Goal: Feedback & Contribution: Submit feedback/report problem

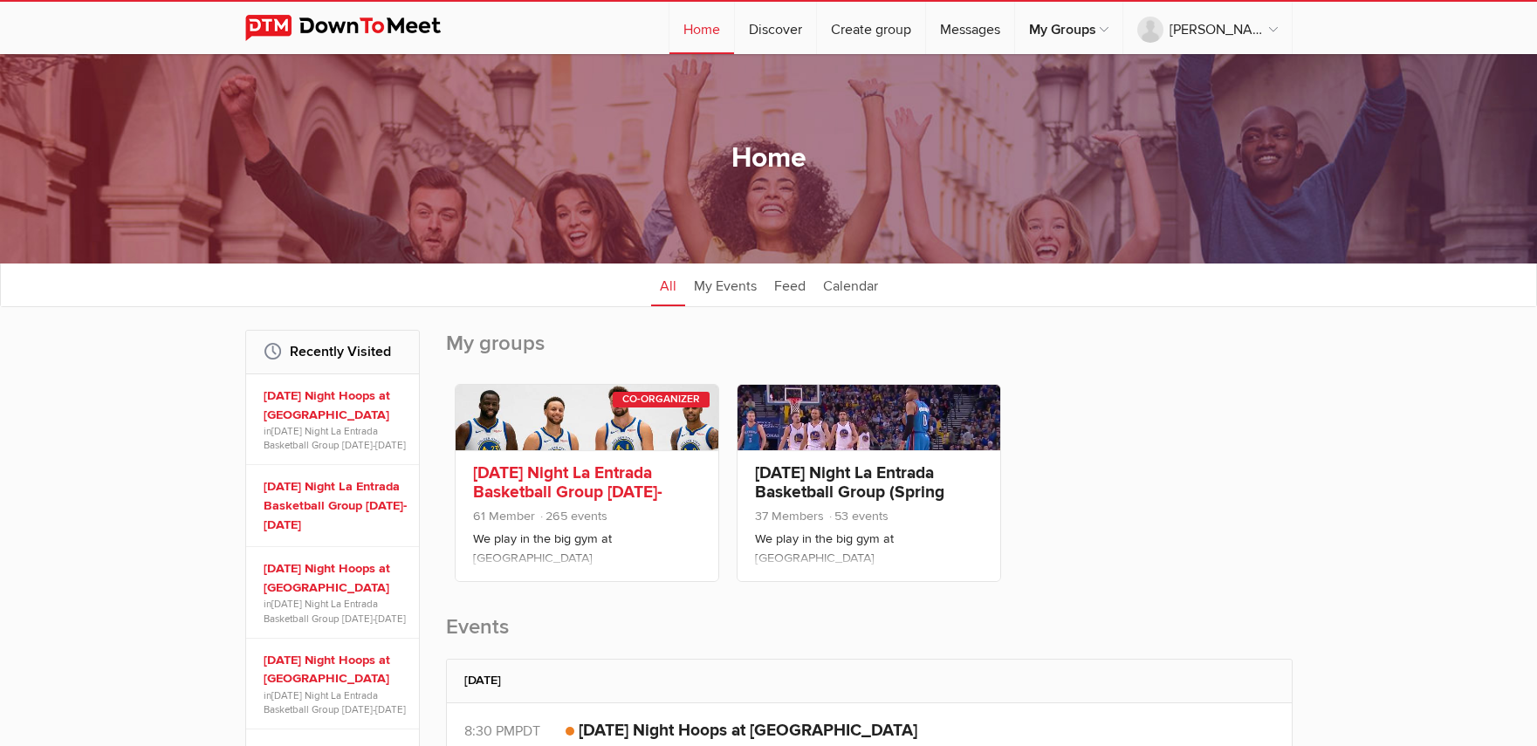
click at [605, 478] on link "[DATE] Night La Entrada Basketball Group [DATE]-[DATE]" at bounding box center [567, 492] width 189 height 59
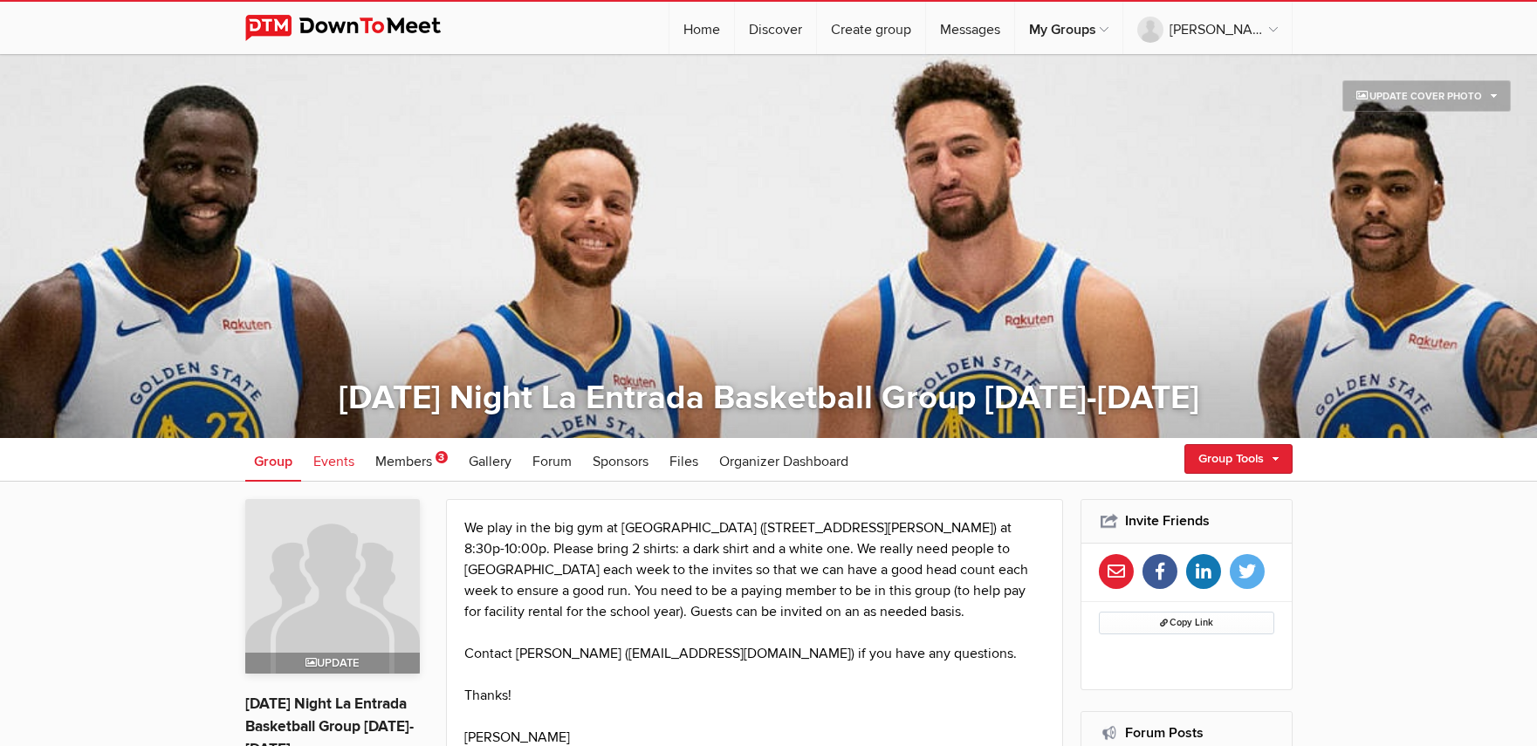
click at [345, 464] on span "Events" at bounding box center [333, 461] width 41 height 17
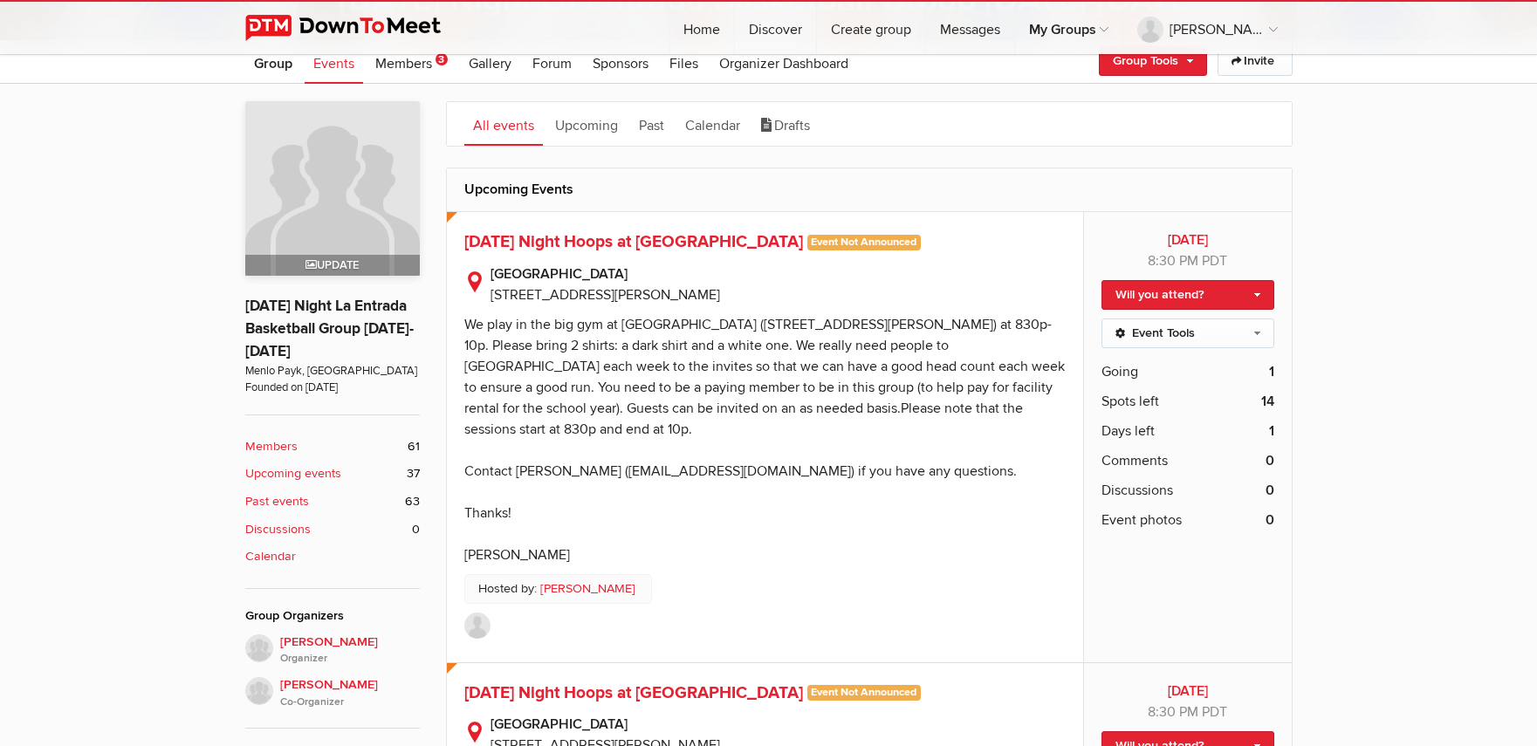
scroll to position [404, 0]
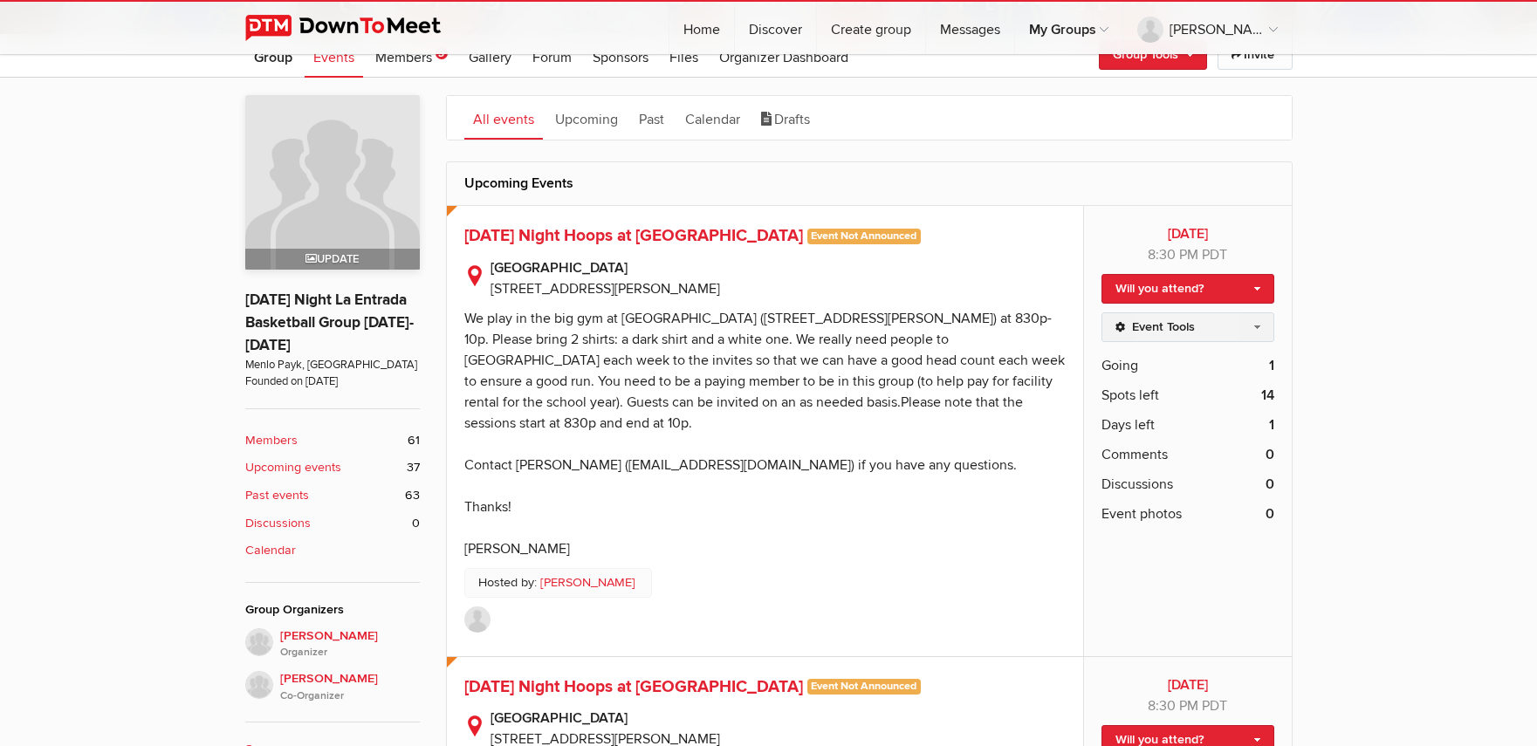
click at [1163, 327] on link "Event Tools" at bounding box center [1188, 327] width 172 height 30
click at [849, 373] on div "We play in the big gym at [GEOGRAPHIC_DATA] ([STREET_ADDRESS][PERSON_NAME]) at …" at bounding box center [764, 434] width 601 height 248
click at [694, 242] on span "[DATE] Night Hoops at [GEOGRAPHIC_DATA]" at bounding box center [633, 235] width 339 height 21
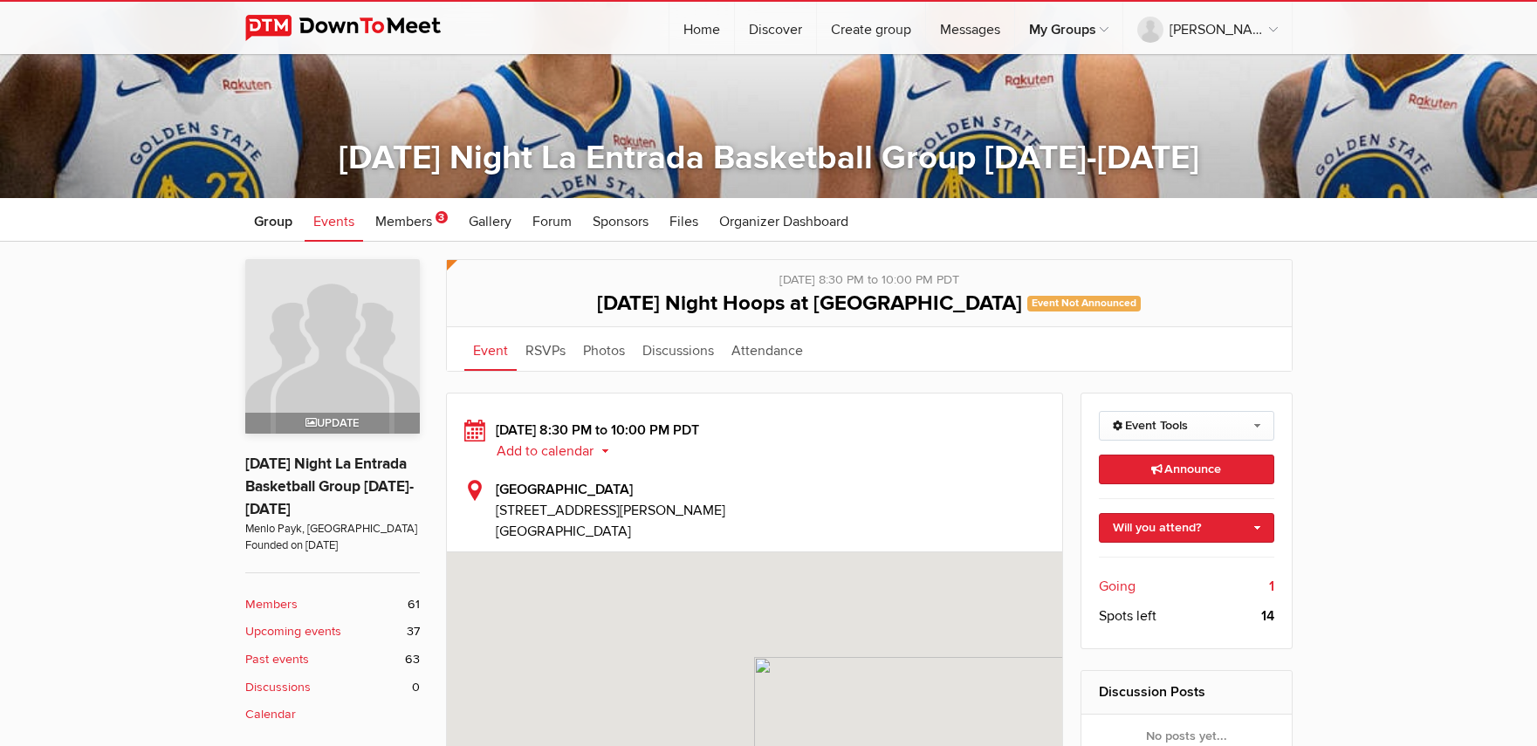
scroll to position [383, 0]
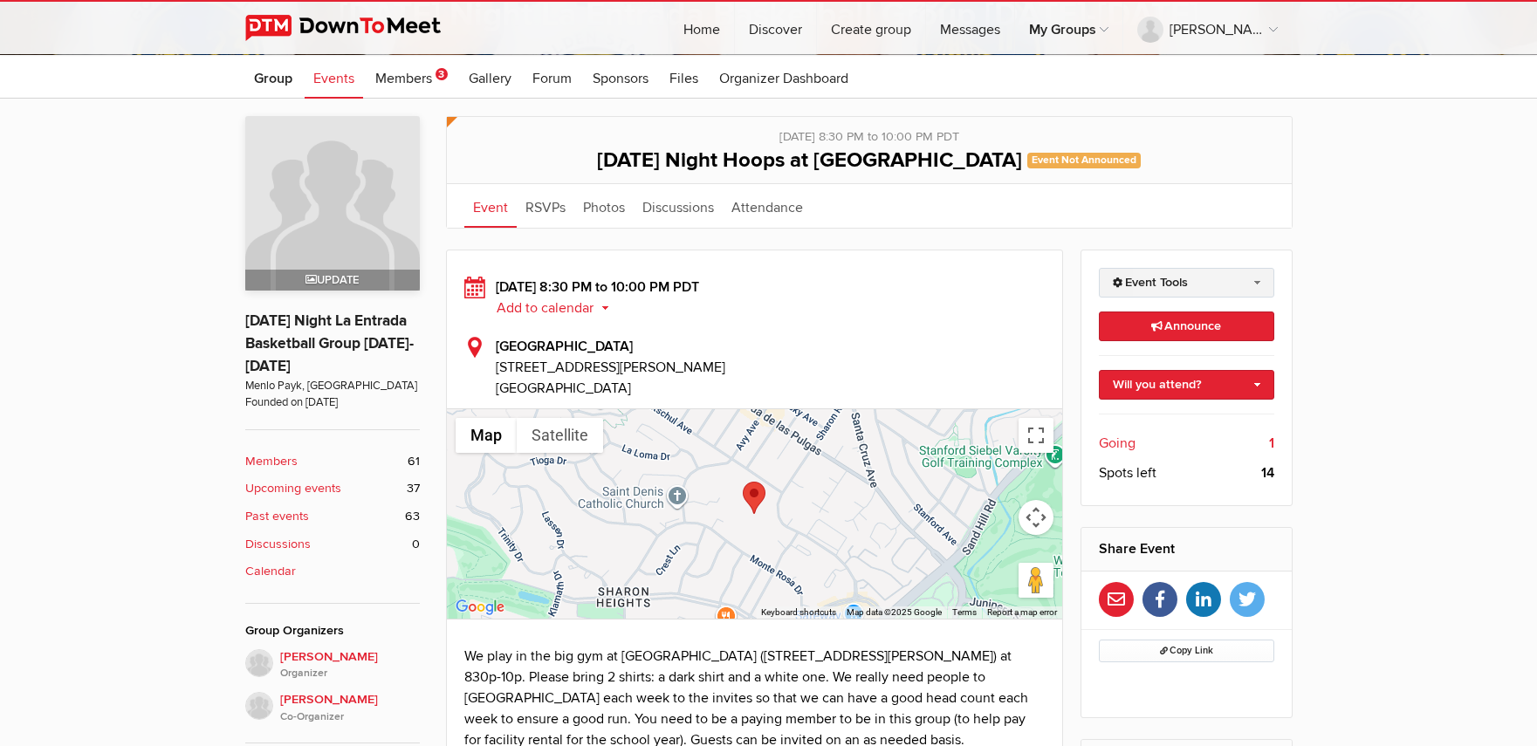
click at [1168, 291] on link "Event Tools" at bounding box center [1186, 283] width 175 height 30
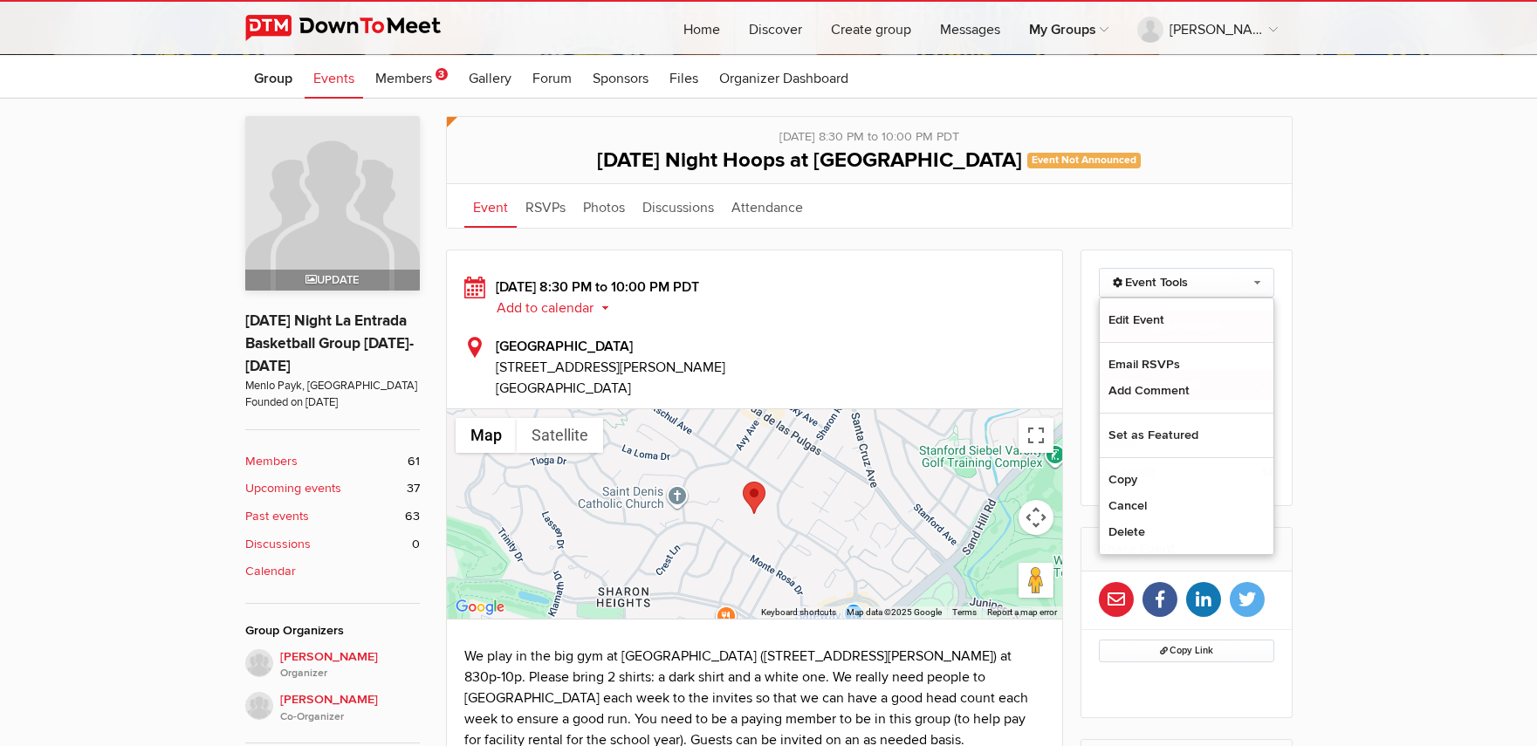
click at [942, 326] on div "[DATE] 8:30 PM to 10:00 PM PDT Add to calendar Outlook Apple / iCal Google Yaho…" at bounding box center [754, 338] width 581 height 122
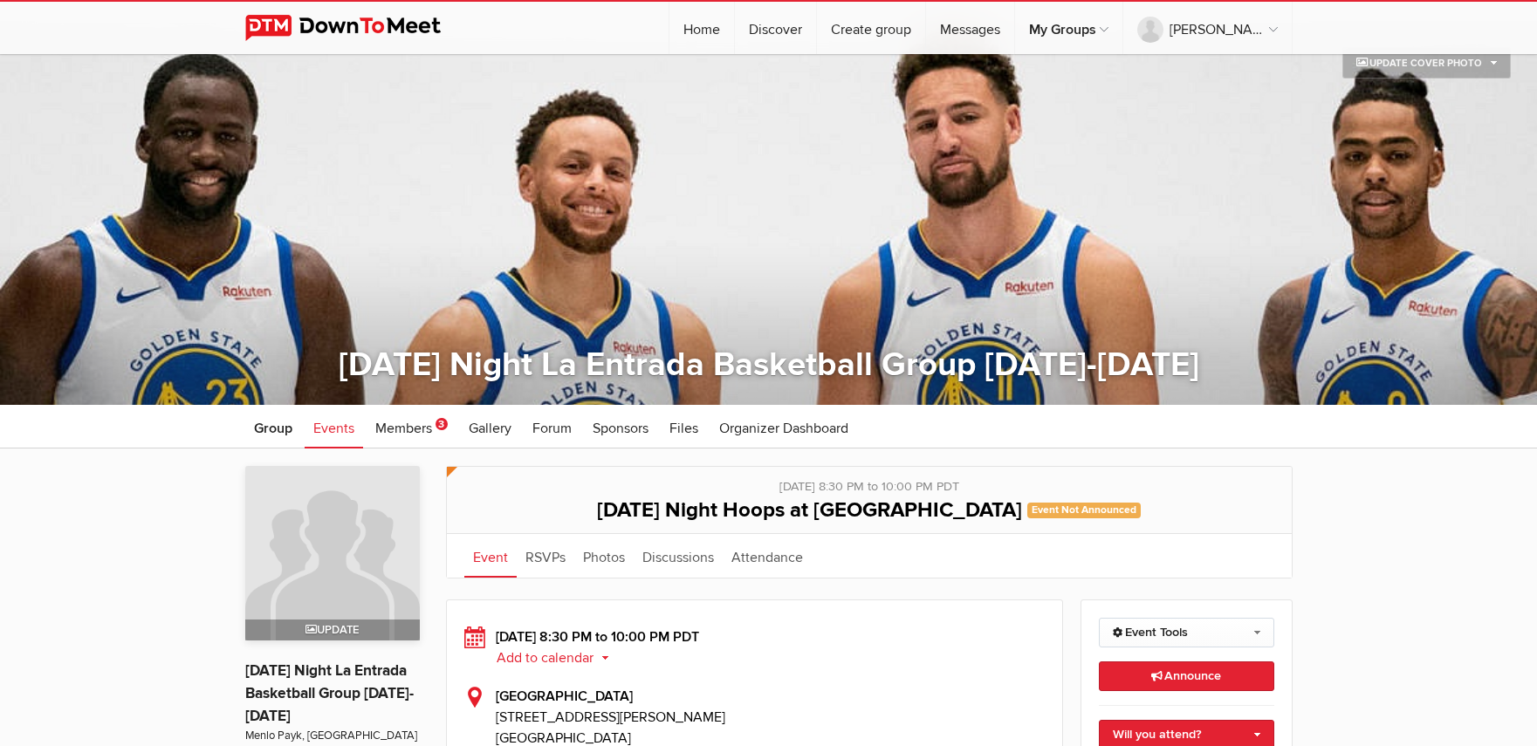
scroll to position [34, 0]
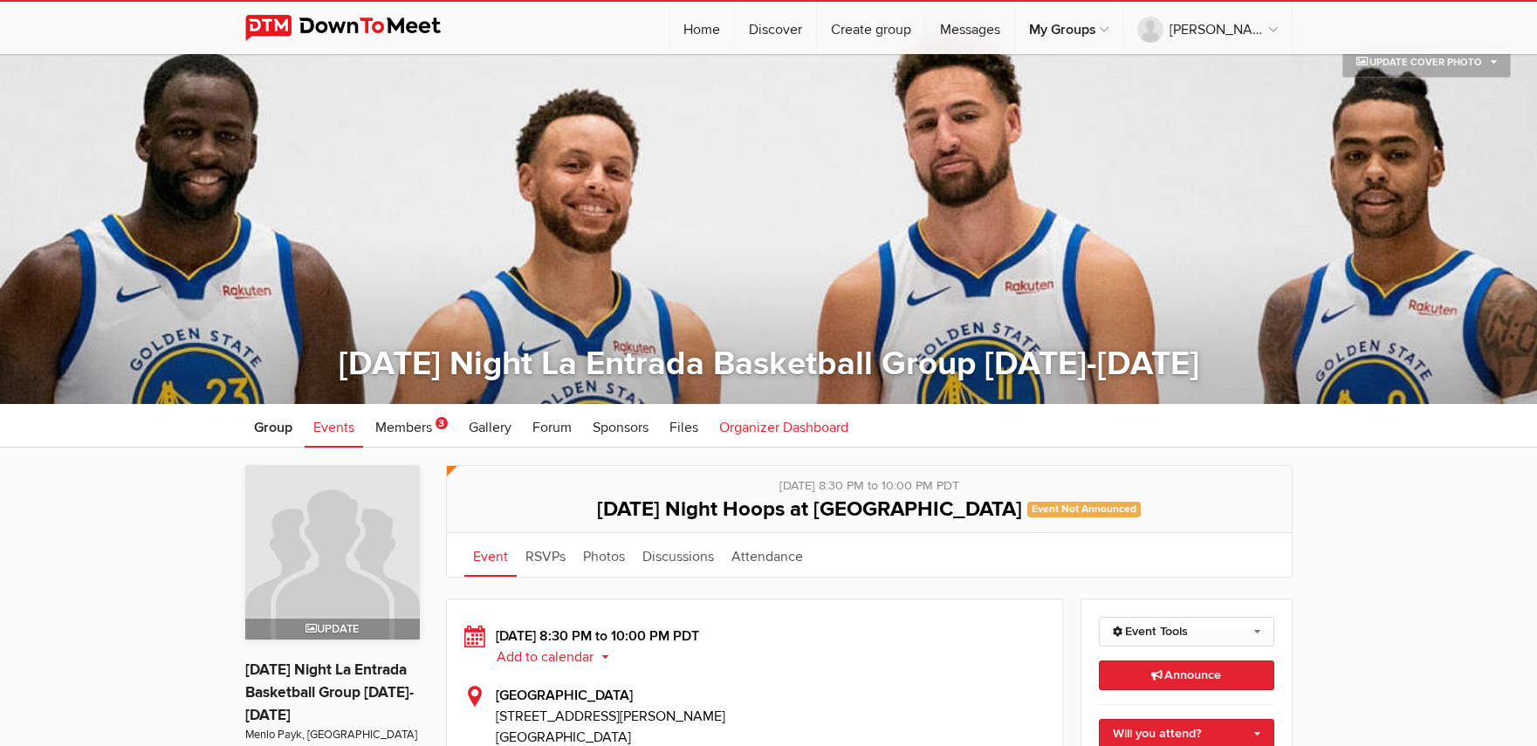
click at [795, 434] on span "Organizer Dashboard" at bounding box center [783, 427] width 129 height 17
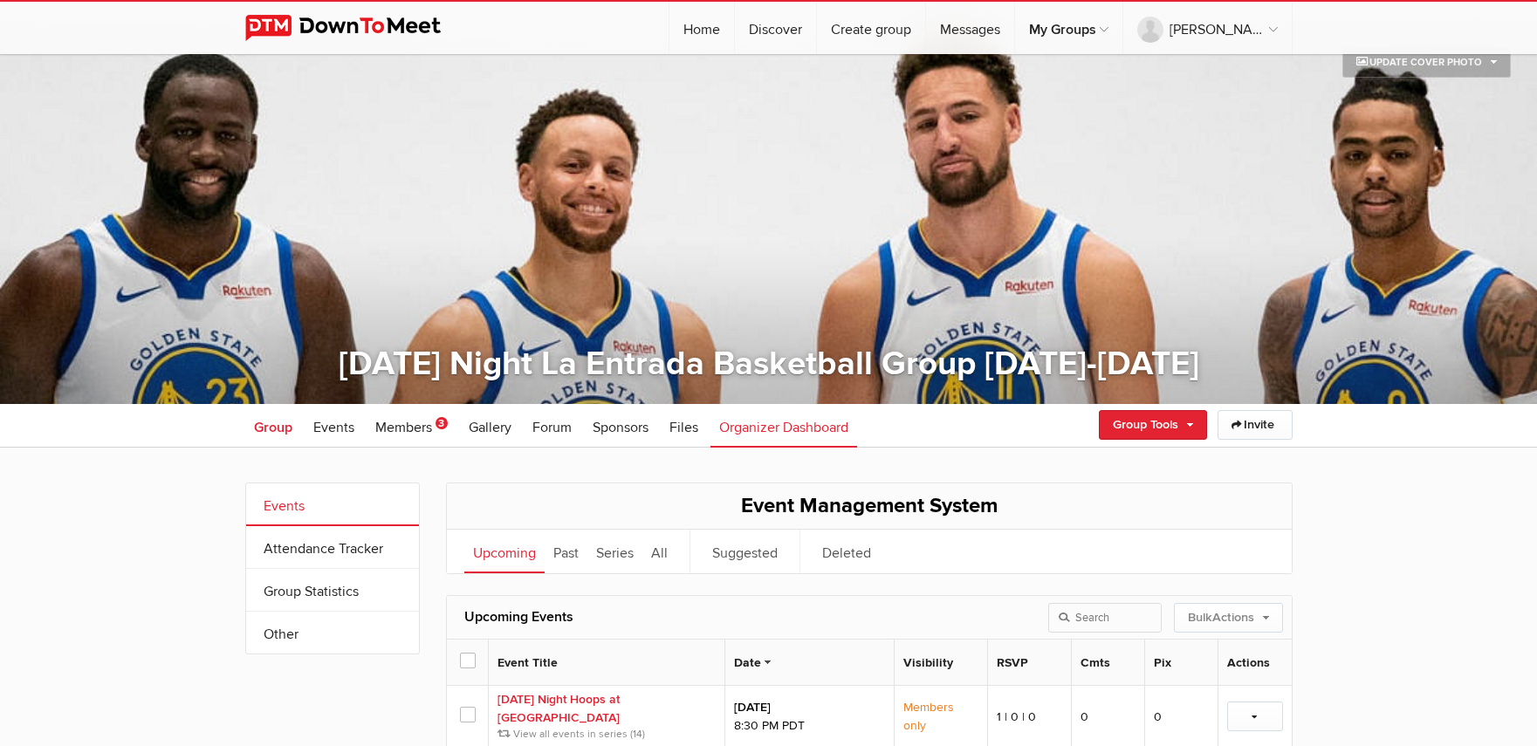
click at [271, 443] on link "Group" at bounding box center [273, 426] width 56 height 44
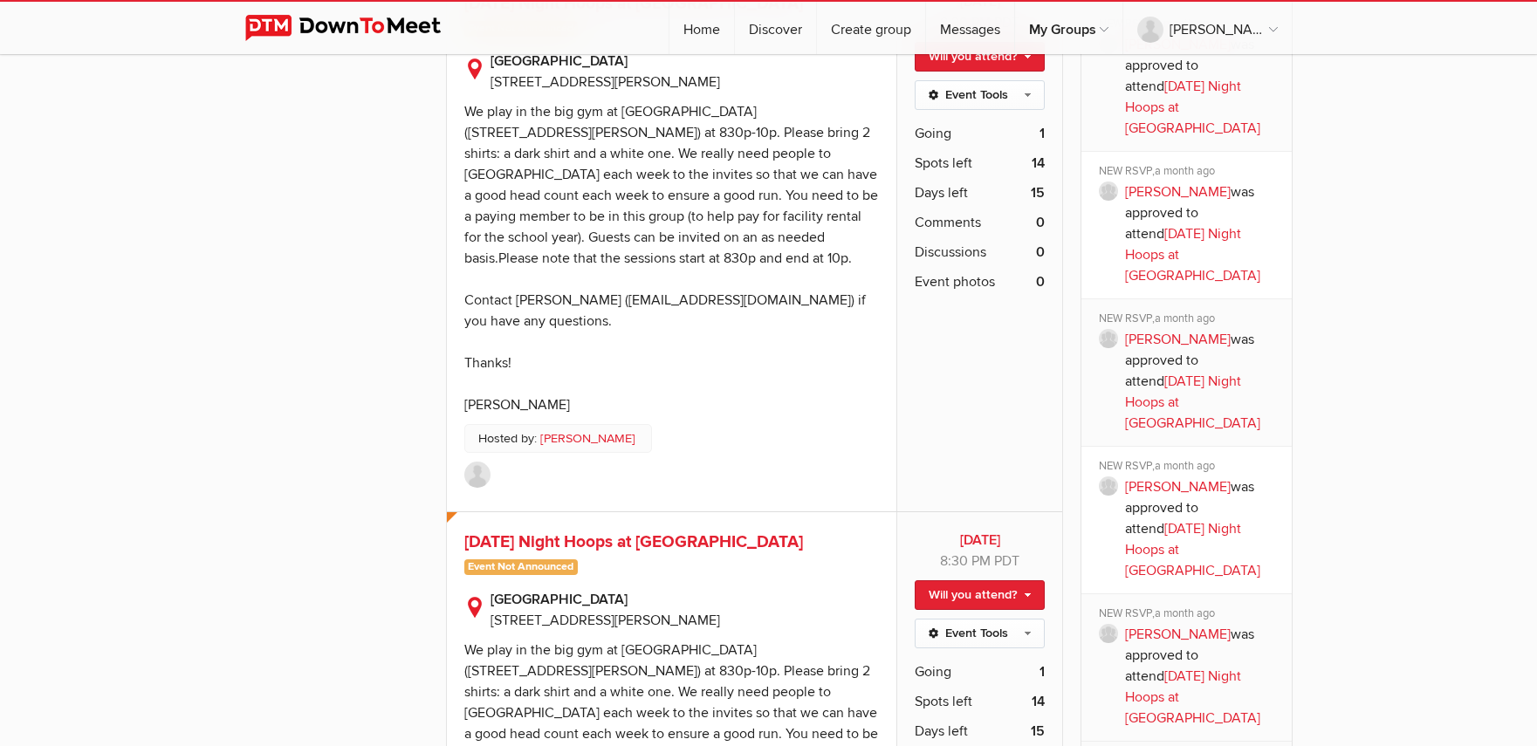
scroll to position [3059, 0]
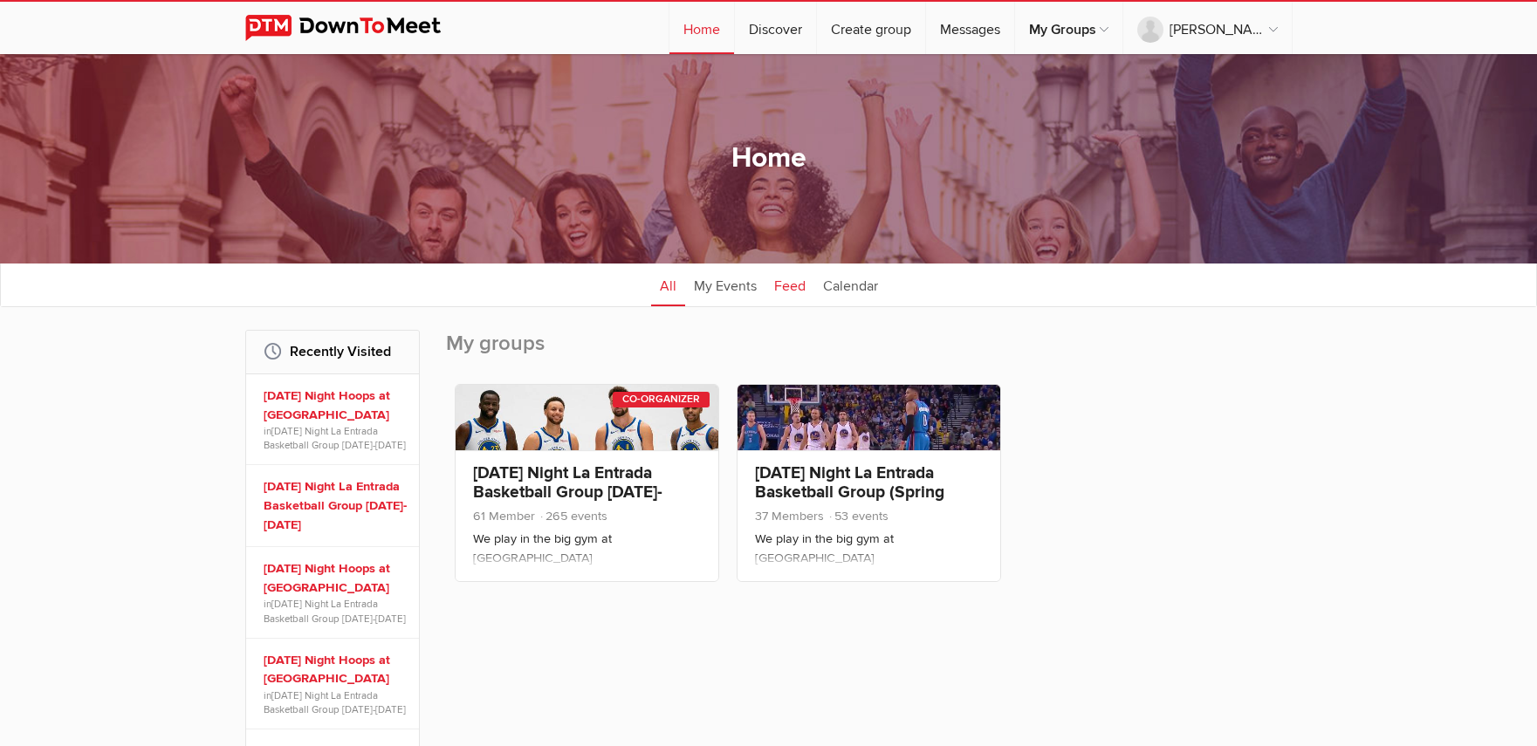
click at [790, 277] on link "Feed" at bounding box center [790, 285] width 49 height 44
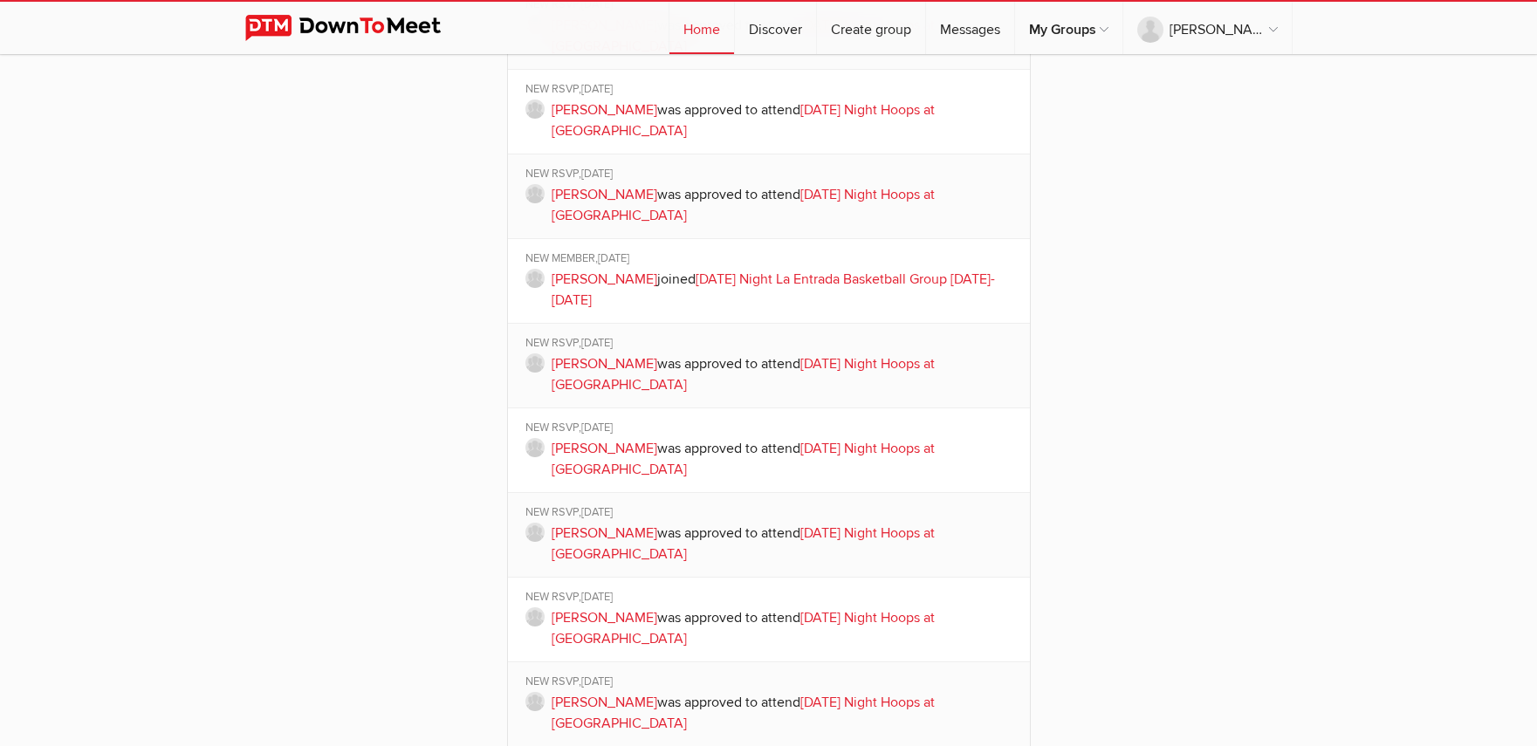
scroll to position [4048, 0]
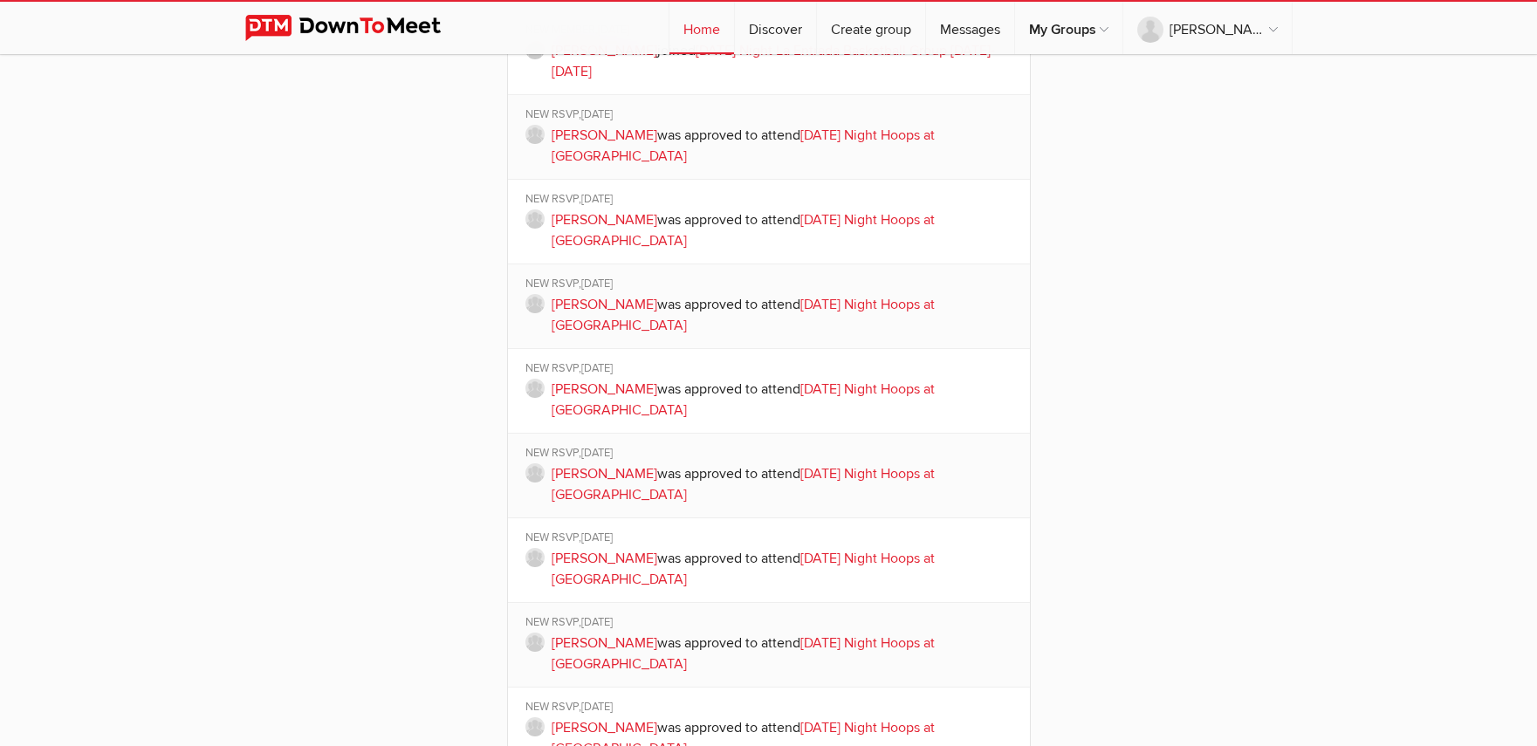
click at [281, 29] on img at bounding box center [356, 28] width 223 height 26
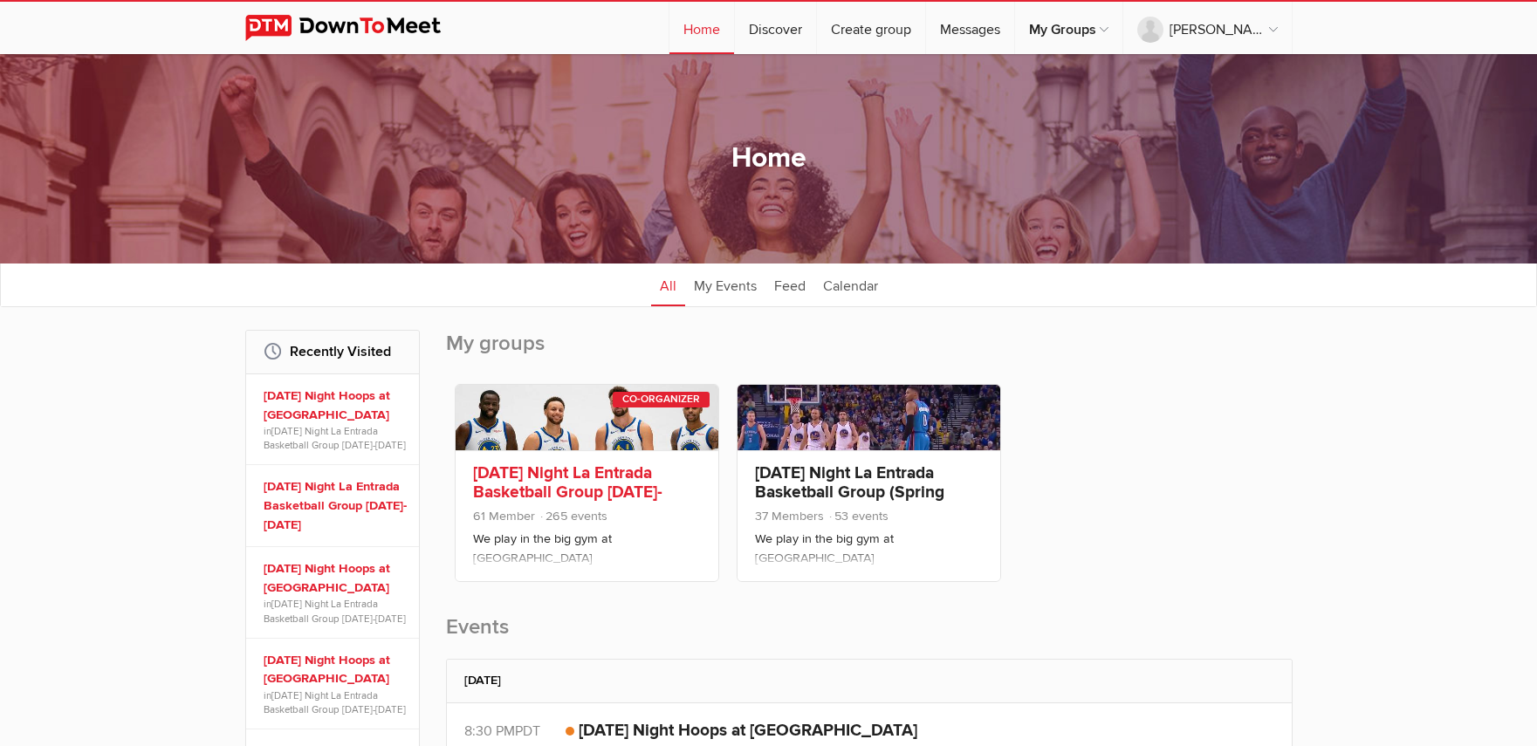
click at [547, 469] on link "[DATE] Night La Entrada Basketball Group [DATE]-[DATE]" at bounding box center [567, 492] width 189 height 59
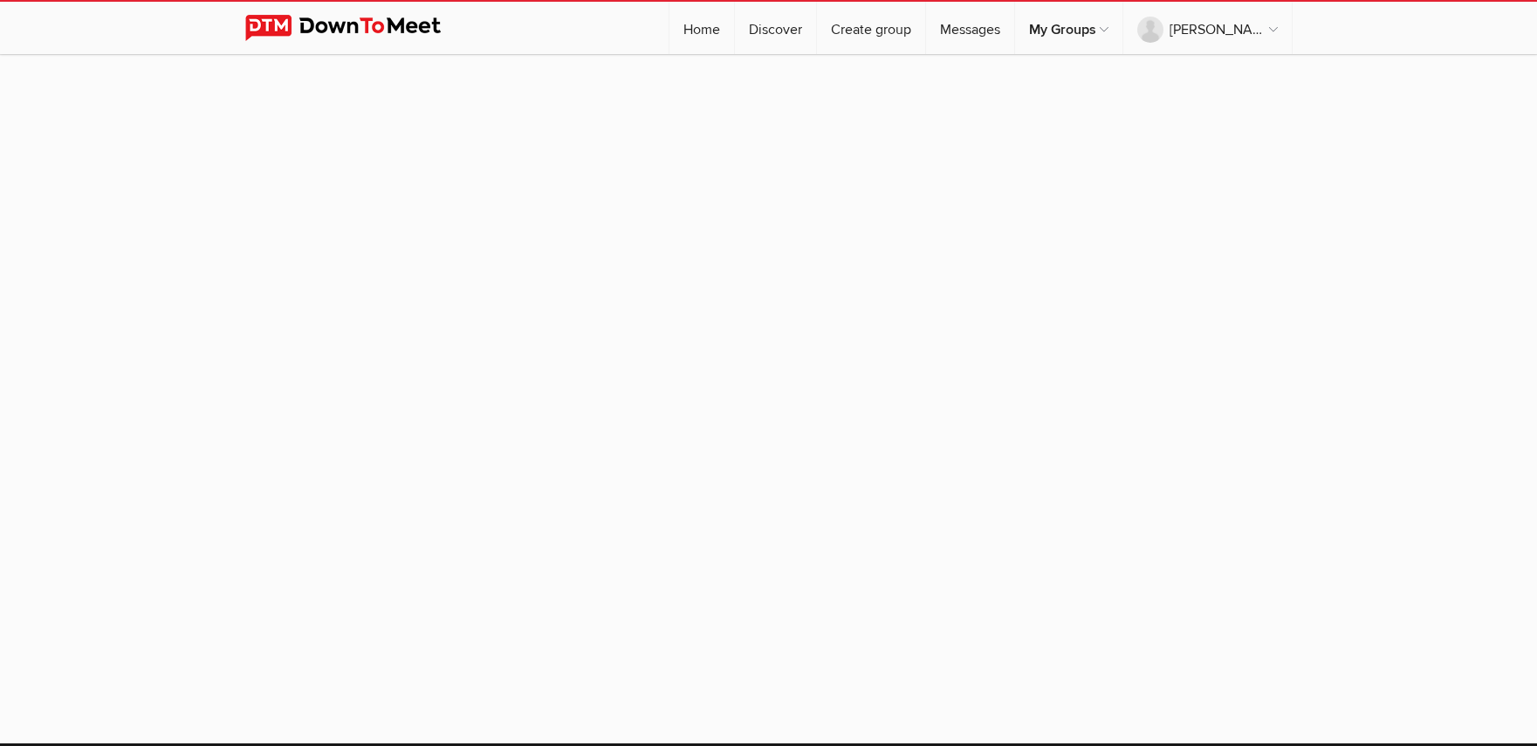
scroll to position [144, 0]
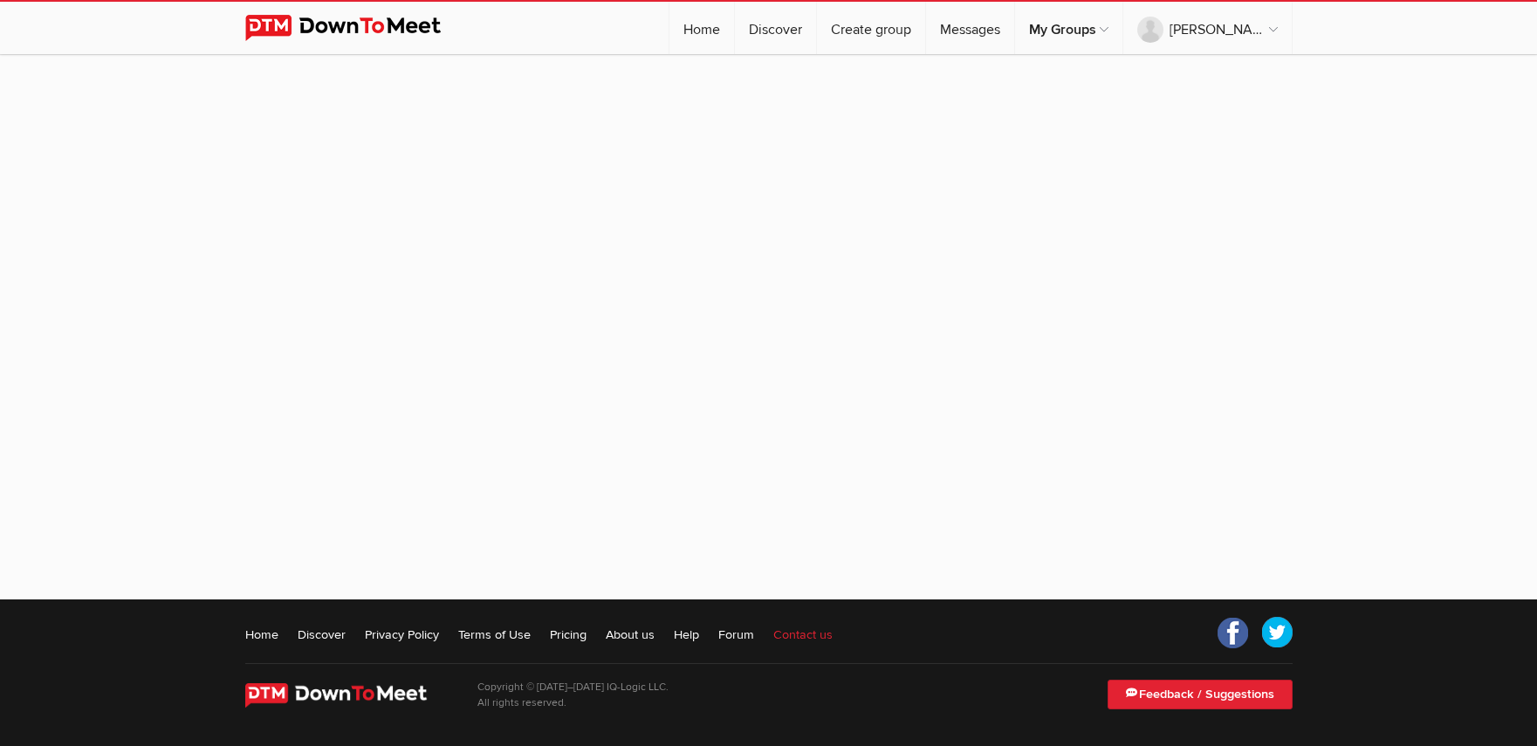
click at [811, 642] on link "Contact us" at bounding box center [802, 634] width 59 height 17
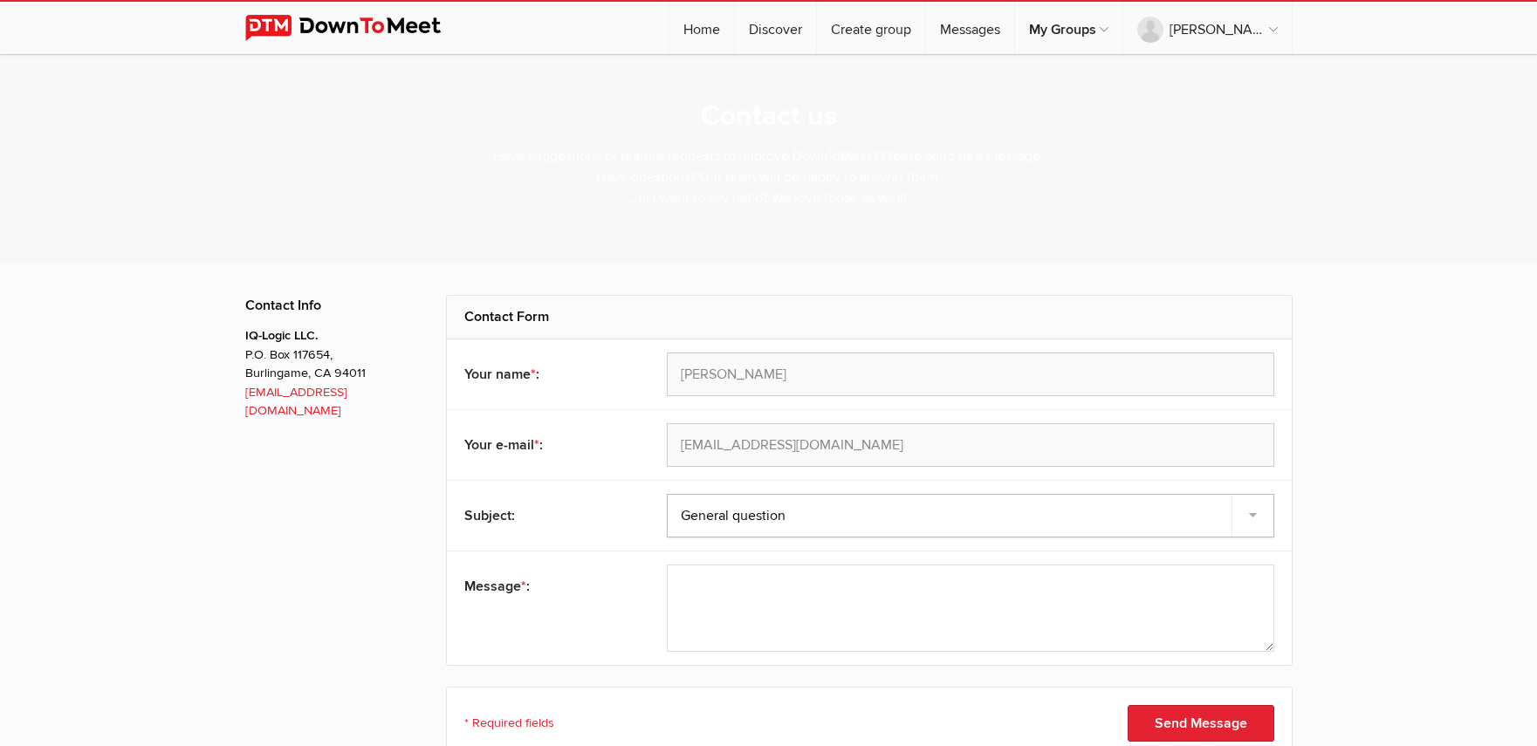
click at [752, 518] on select "Feedback Suggestion Report a problem General question" at bounding box center [971, 516] width 608 height 44
click at [667, 494] on select "Feedback Suggestion Report a problem General question" at bounding box center [971, 516] width 608 height 44
click at [760, 505] on select "Feedback Suggestion Report a problem General question" at bounding box center [971, 516] width 608 height 44
select select "problem"
click at [667, 494] on select "Feedback Suggestion Report a problem General question" at bounding box center [971, 516] width 608 height 44
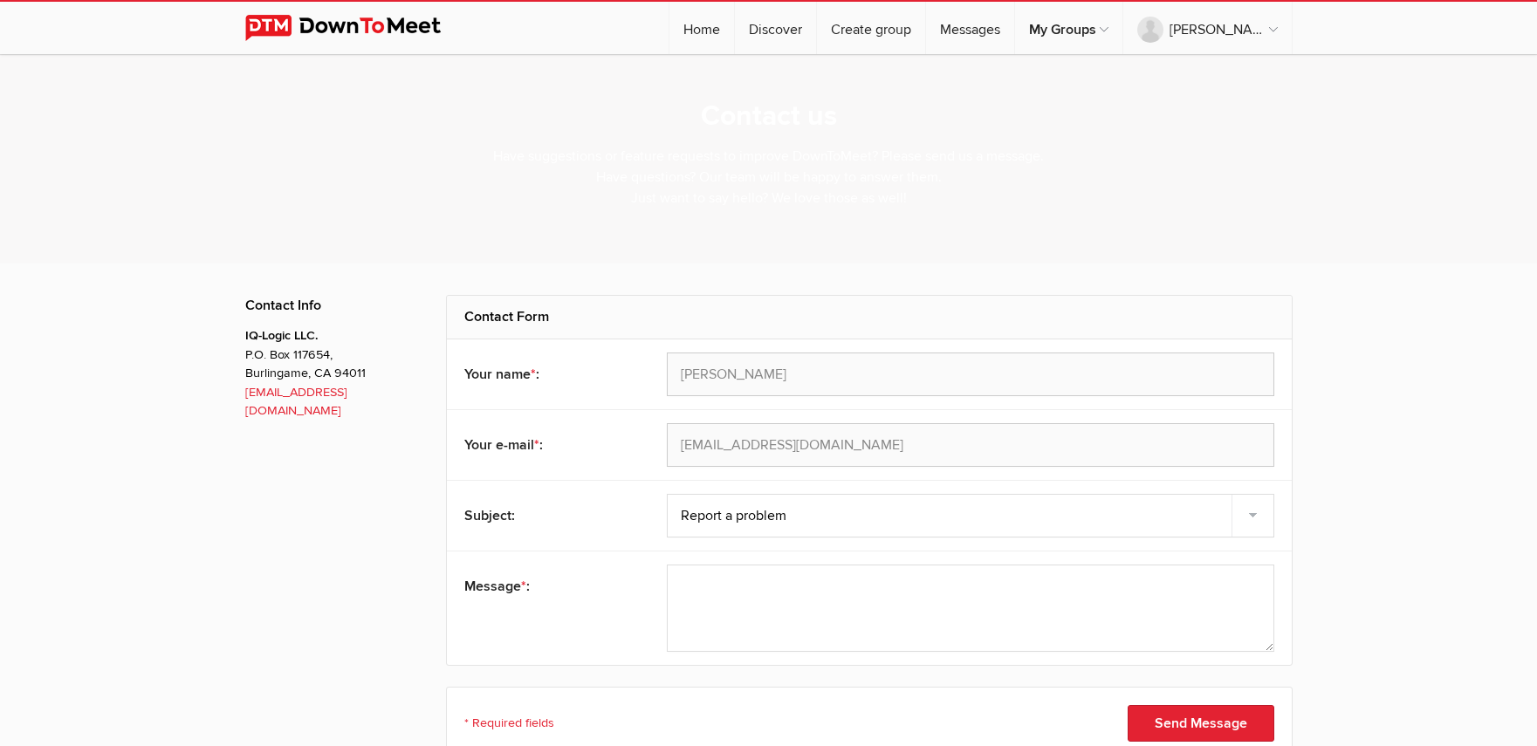
click at [1339, 278] on div "Contact us Have suggestions or feature requests to improve DownToMeet? Please s…" at bounding box center [768, 176] width 1537 height 244
click at [821, 447] on div "dls1@navanax.com" at bounding box center [971, 445] width 608 height 44
click at [773, 633] on textarea at bounding box center [971, 608] width 608 height 87
click at [848, 380] on div "[PERSON_NAME]" at bounding box center [971, 375] width 608 height 44
click at [767, 567] on textarea at bounding box center [971, 608] width 608 height 87
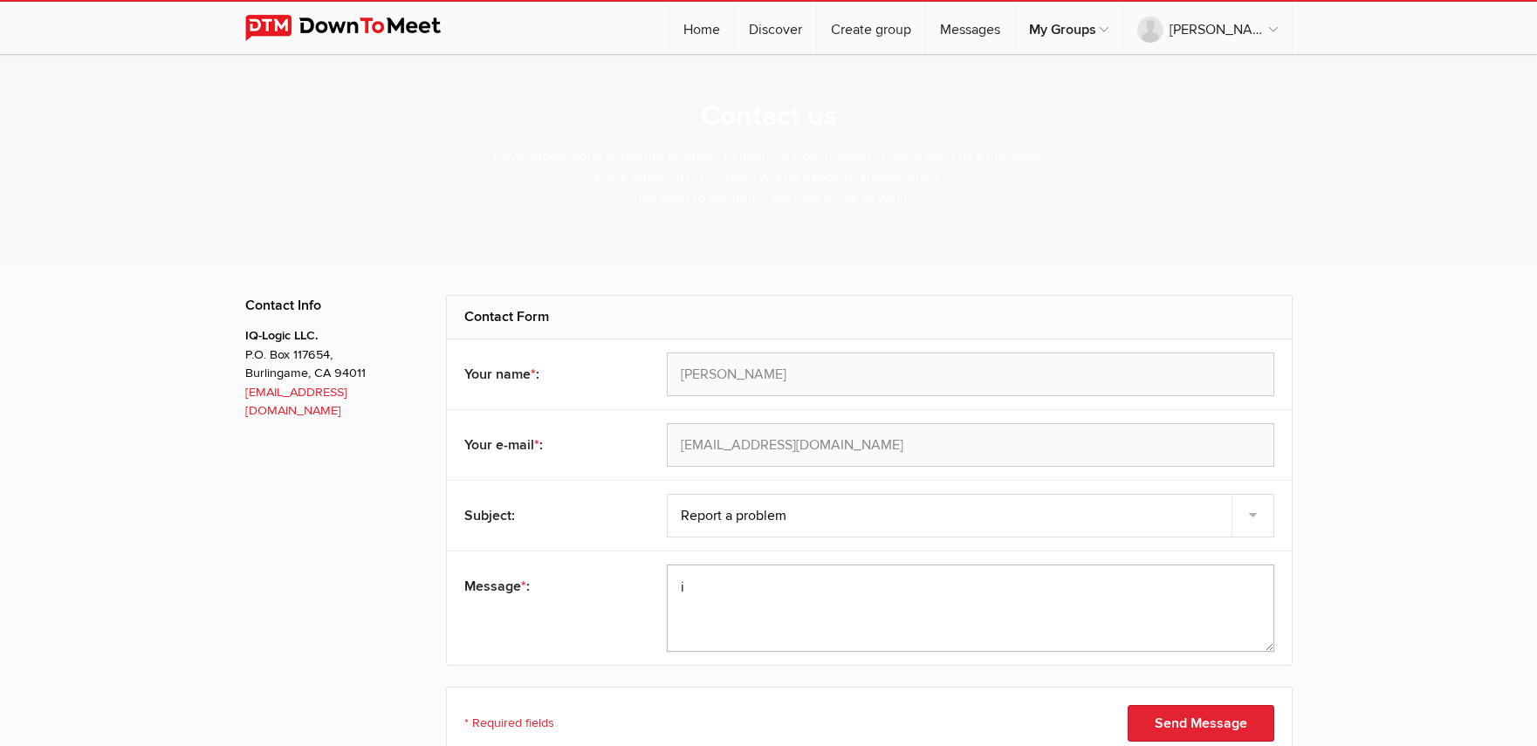
type textarea "i"
type textarea "I need"
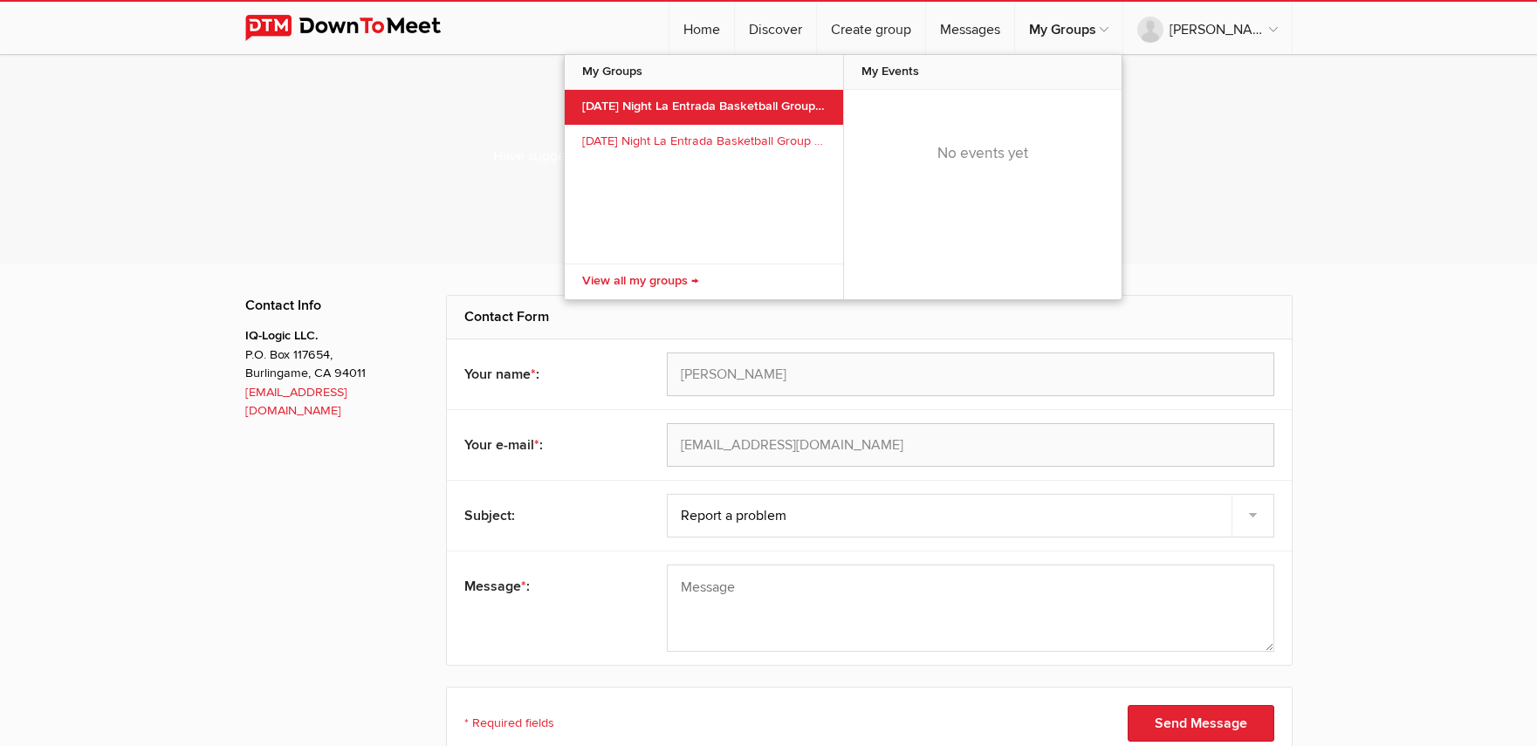
click at [796, 119] on link "[DATE] Night La Entrada Basketball Group [DATE]-[DATE]" at bounding box center [704, 107] width 278 height 35
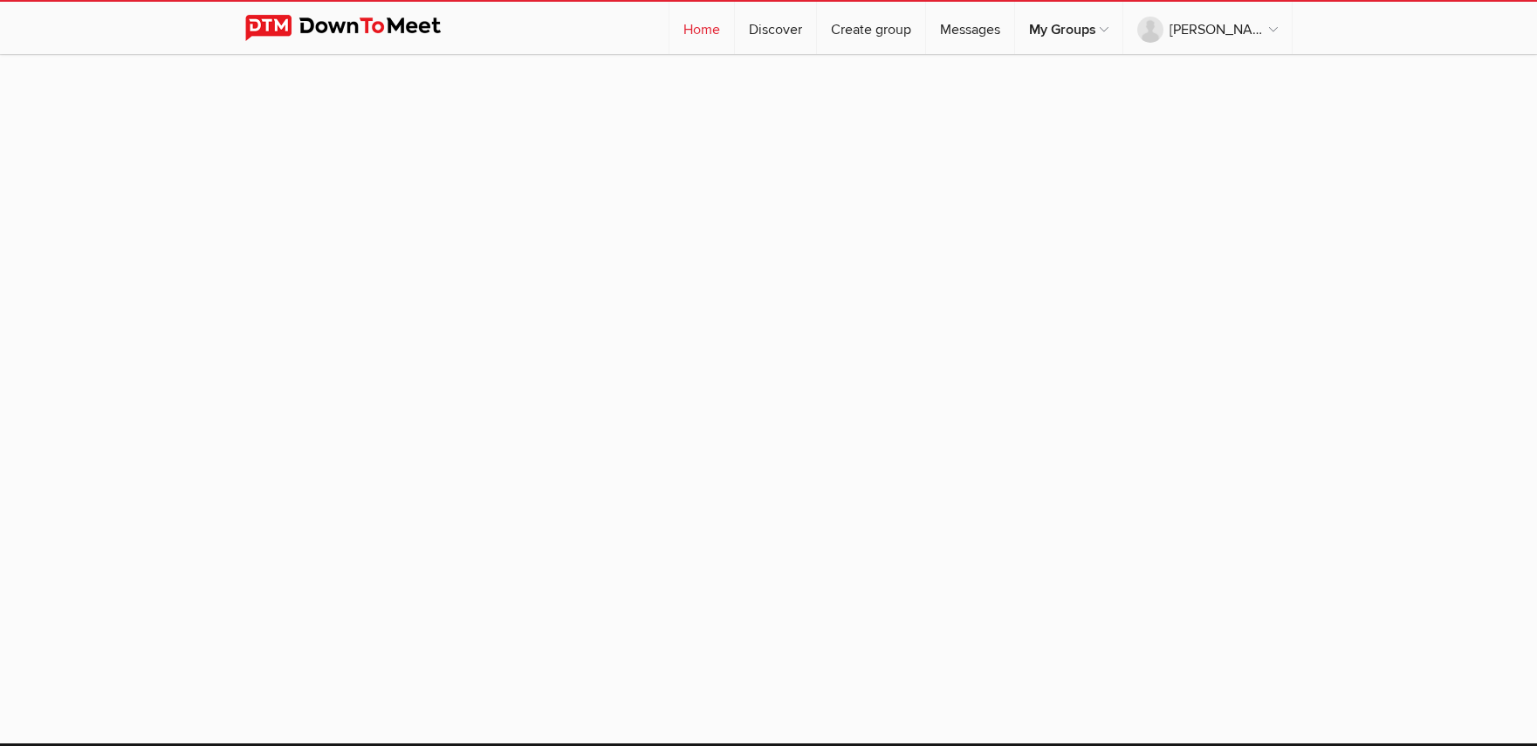
click at [734, 40] on link "Home" at bounding box center [702, 28] width 65 height 52
